Goal: Task Accomplishment & Management: Use online tool/utility

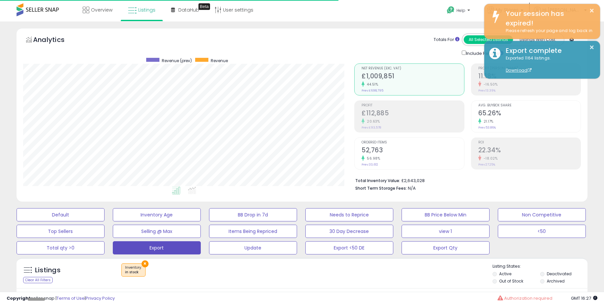
scroll to position [136, 331]
